Goal: Task Accomplishment & Management: Complete application form

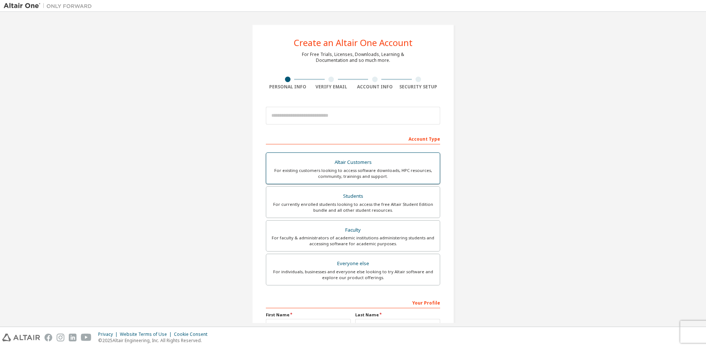
click at [419, 175] on div "For existing customers looking to access software downloads, HPC resources, com…" at bounding box center [353, 173] width 165 height 12
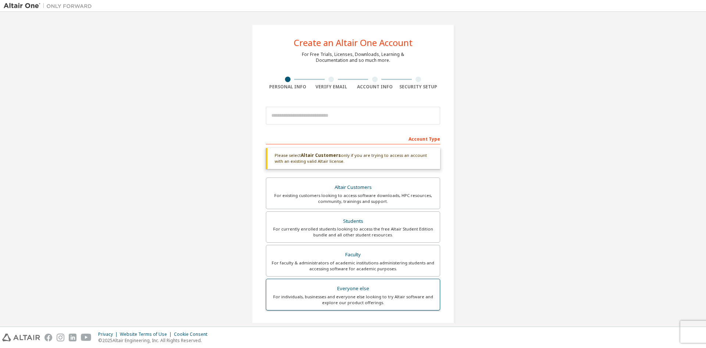
click at [387, 293] on div "Everyone else" at bounding box center [353, 288] width 165 height 10
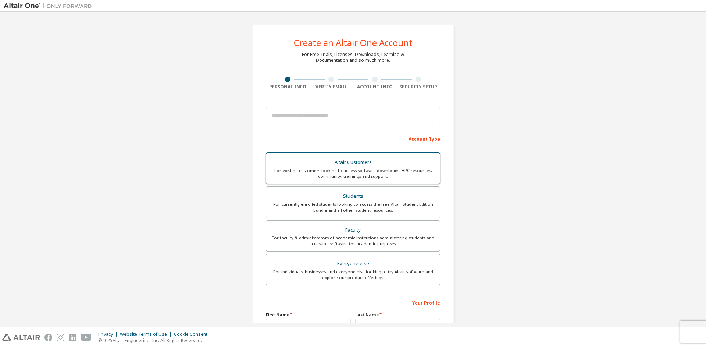
click at [363, 170] on div "For existing customers looking to access software downloads, HPC resources, com…" at bounding box center [353, 173] width 165 height 12
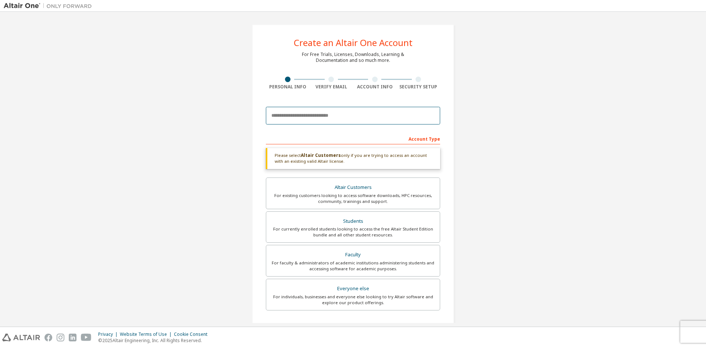
click at [383, 117] on input "email" at bounding box center [353, 116] width 174 height 18
type input "**********"
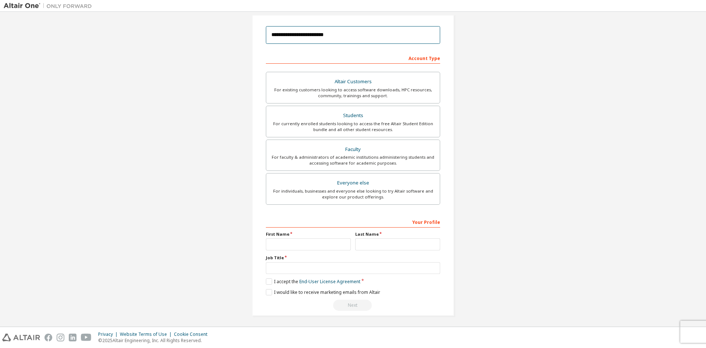
scroll to position [82, 0]
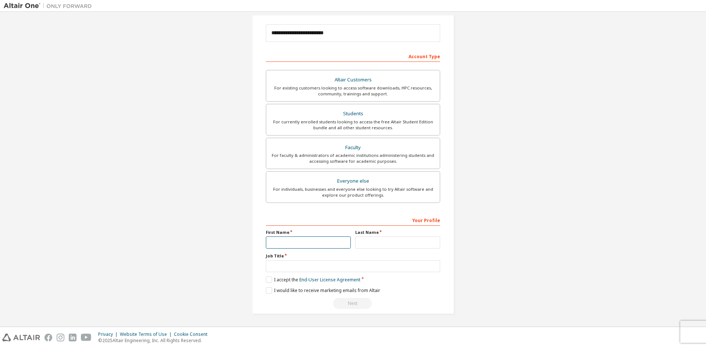
click at [293, 245] on input "text" at bounding box center [308, 242] width 85 height 12
type input "*****"
click at [385, 244] on input "text" at bounding box center [397, 242] width 85 height 12
type input "******"
click at [356, 270] on input "text" at bounding box center [353, 266] width 174 height 12
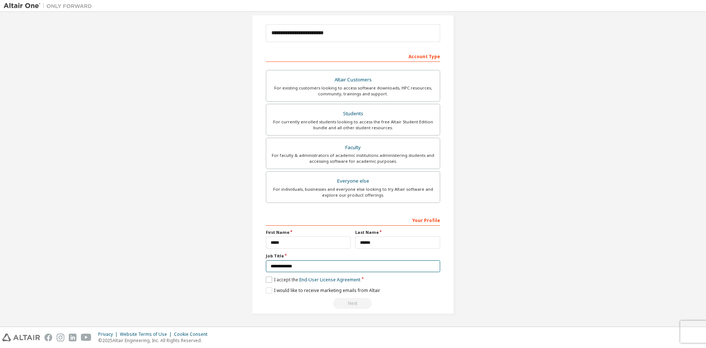
type input "**********"
click at [271, 277] on label "I accept the End-User License Agreement" at bounding box center [313, 279] width 95 height 6
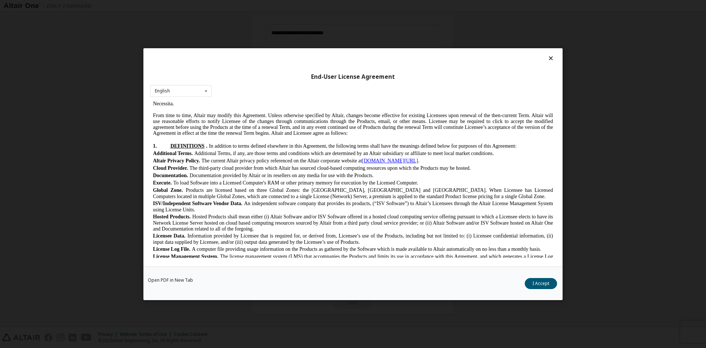
scroll to position [147, 0]
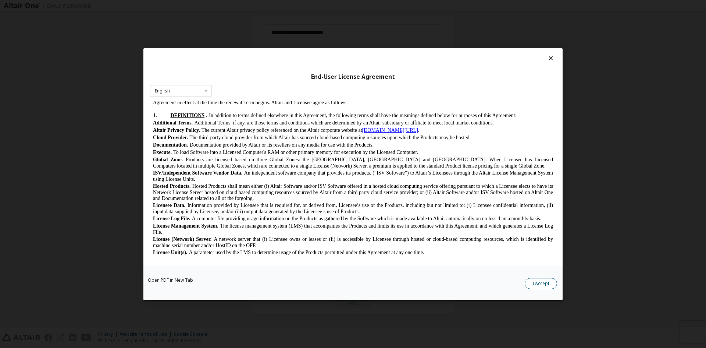
click at [547, 281] on button "I Accept" at bounding box center [541, 282] width 32 height 11
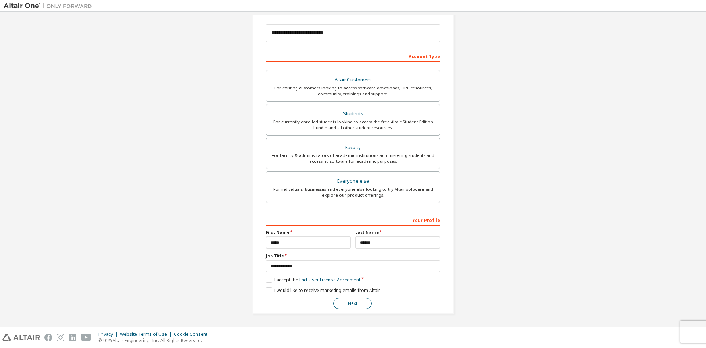
click at [349, 303] on button "Next" at bounding box center [352, 303] width 39 height 11
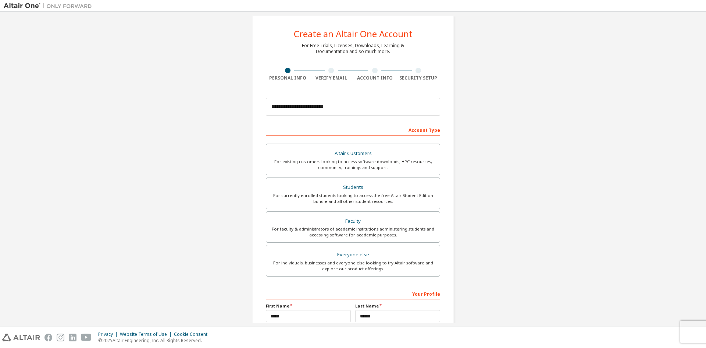
scroll to position [0, 0]
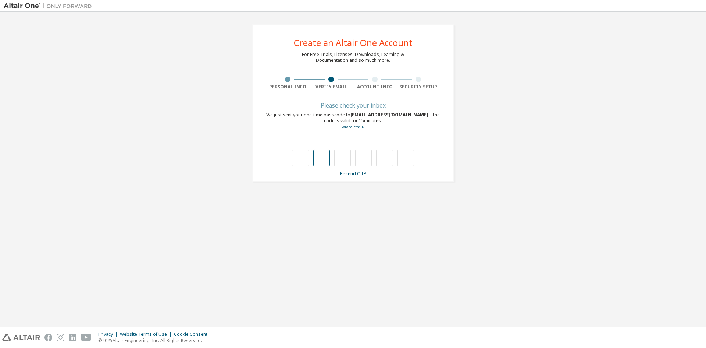
type input "*"
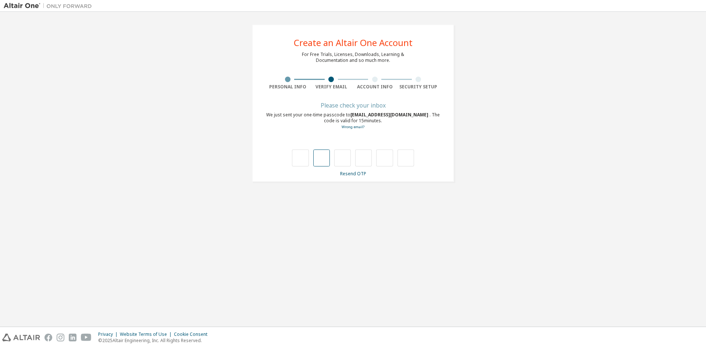
type input "*"
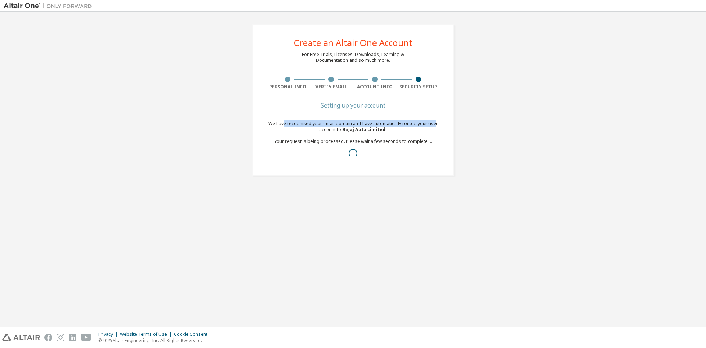
drag, startPoint x: 284, startPoint y: 124, endPoint x: 434, endPoint y: 122, distance: 150.1
click at [434, 122] on div "We have recognised your email domain and have automatically routed your user ac…" at bounding box center [353, 141] width 174 height 41
drag, startPoint x: 434, startPoint y: 122, endPoint x: 431, endPoint y: 136, distance: 14.0
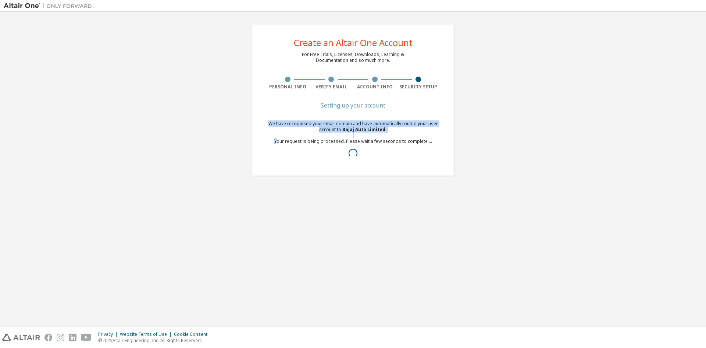
click at [431, 136] on div "We have recognised your email domain and have automatically routed your user ac…" at bounding box center [353, 141] width 174 height 41
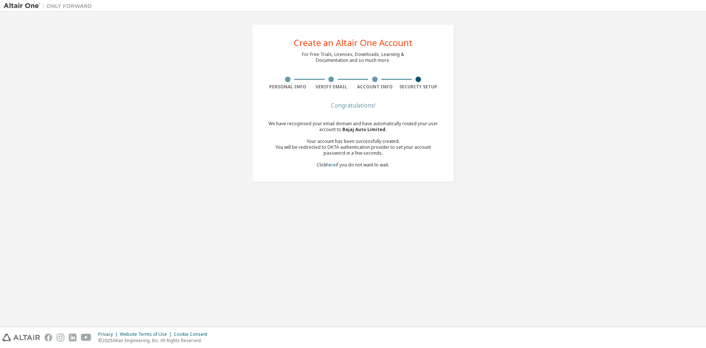
click at [352, 148] on div "You will be redirected to OKTA authentication provider to set your account pass…" at bounding box center [353, 150] width 174 height 12
drag, startPoint x: 352, startPoint y: 148, endPoint x: 353, endPoint y: 142, distance: 5.5
click at [353, 142] on div "We have recognised your email domain and have automatically routed your user ac…" at bounding box center [353, 144] width 174 height 47
click at [355, 155] on div "You will be redirected to OKTA authentication provider to set your account pass…" at bounding box center [353, 150] width 174 height 12
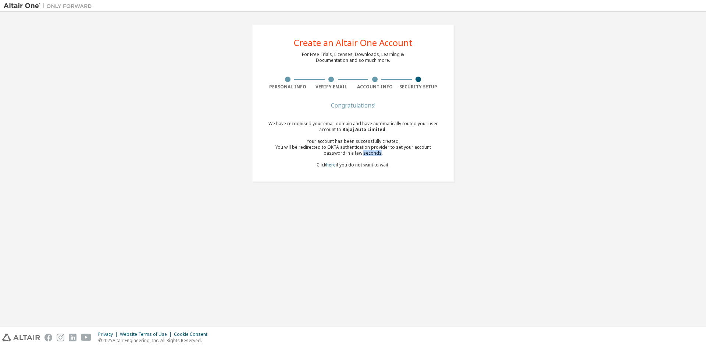
click at [355, 155] on div "You will be redirected to OKTA authentication provider to set your account pass…" at bounding box center [353, 150] width 174 height 12
